Goal: Navigation & Orientation: Find specific page/section

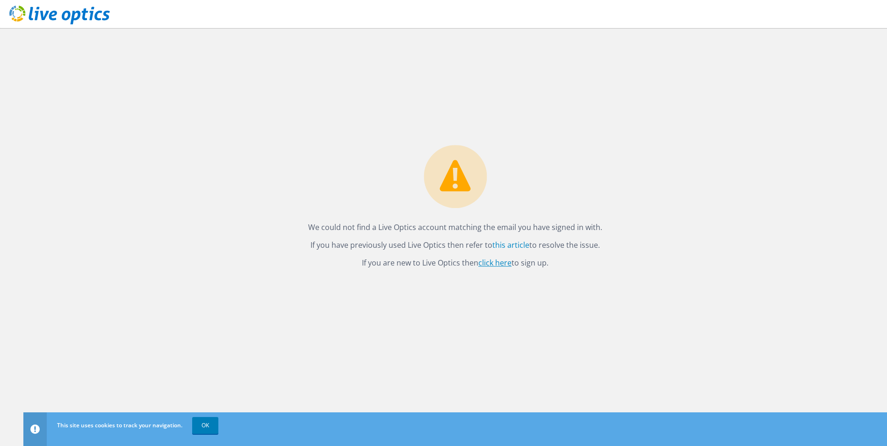
click at [501, 262] on link "click here" at bounding box center [494, 263] width 33 height 10
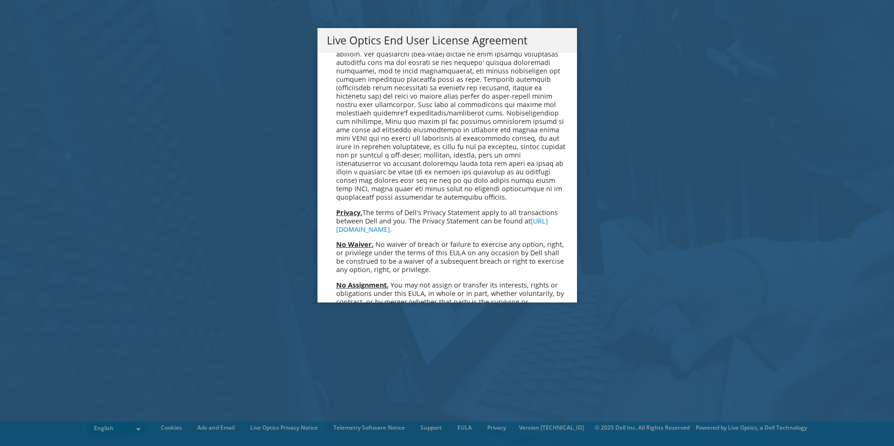
scroll to position [3537, 0]
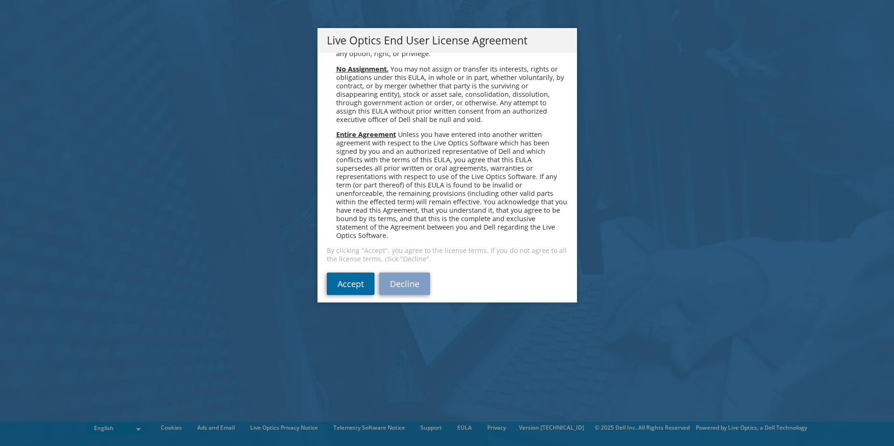
click at [341, 275] on link "Accept" at bounding box center [351, 284] width 48 height 22
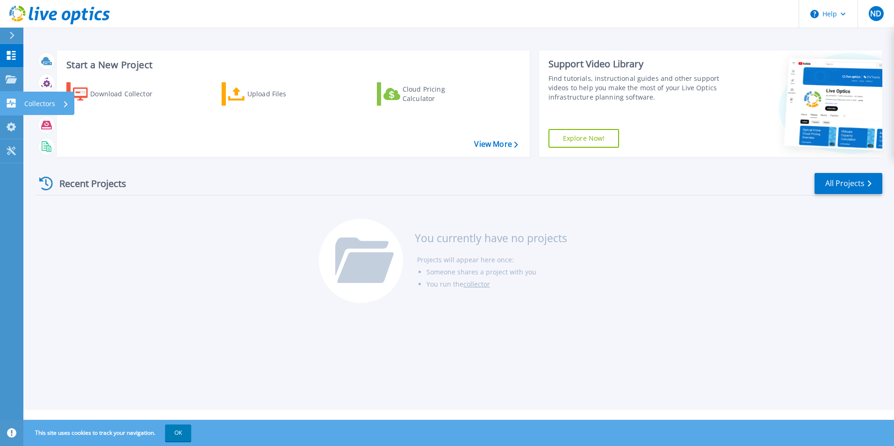
click at [14, 106] on icon at bounding box center [11, 103] width 9 height 9
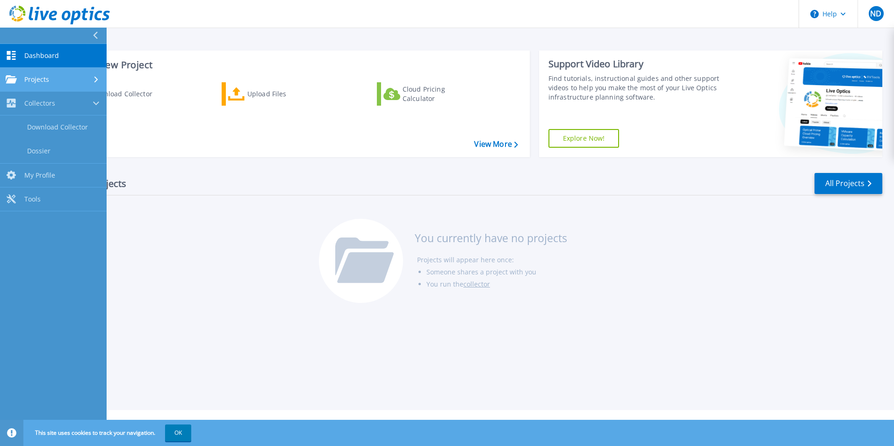
click at [34, 77] on span "Projects" at bounding box center [36, 79] width 25 height 8
click at [241, 216] on div "Recent Projects All Projects You currently have no projects Projects will appea…" at bounding box center [459, 239] width 847 height 148
